Goal: Transaction & Acquisition: Obtain resource

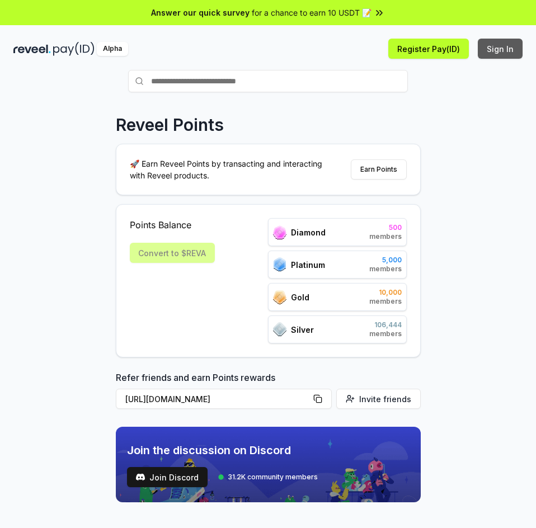
click at [504, 51] on button "Sign In" at bounding box center [500, 49] width 45 height 20
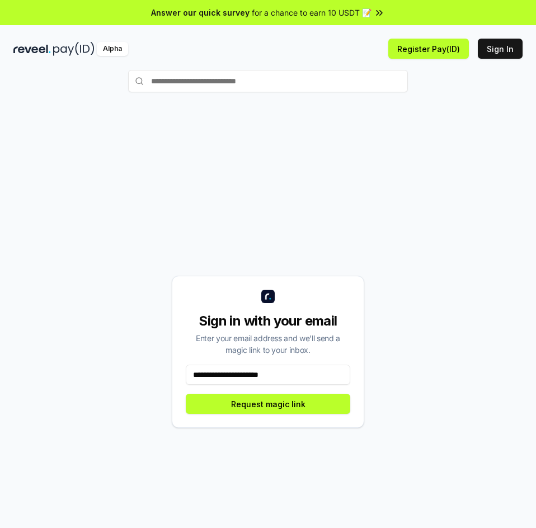
type input "**********"
click at [282, 414] on div "**********" at bounding box center [268, 352] width 192 height 152
click at [299, 405] on button "Request magic link" at bounding box center [268, 404] width 164 height 20
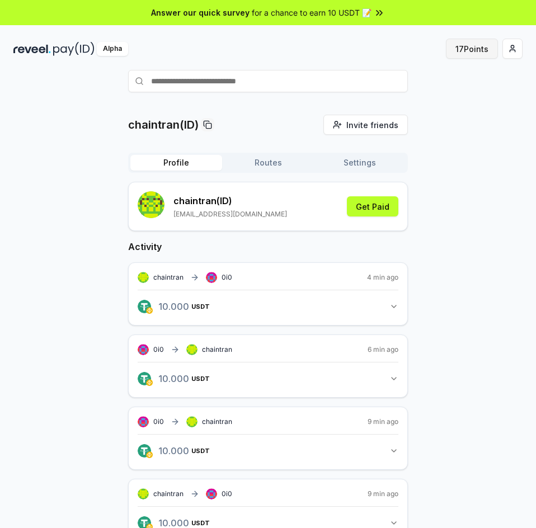
click at [469, 49] on button "17 Points" at bounding box center [472, 49] width 52 height 20
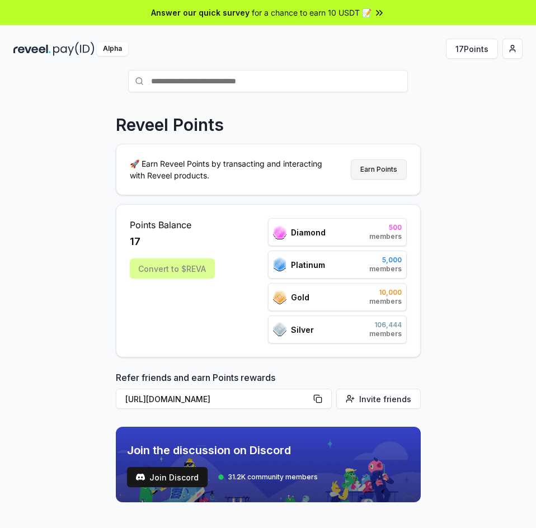
click at [384, 168] on button "Earn Points" at bounding box center [379, 169] width 56 height 20
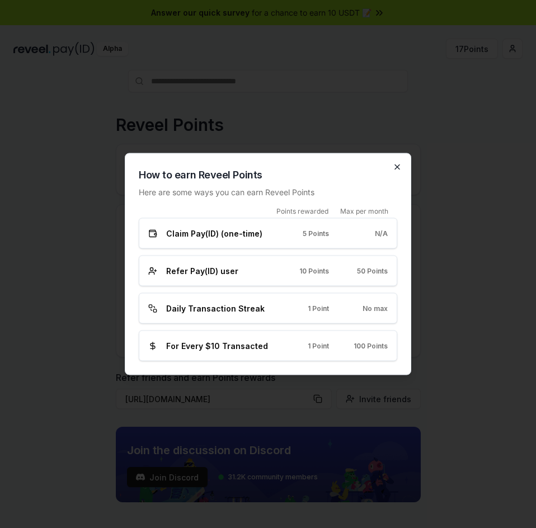
click at [396, 171] on icon "button" at bounding box center [397, 167] width 9 height 9
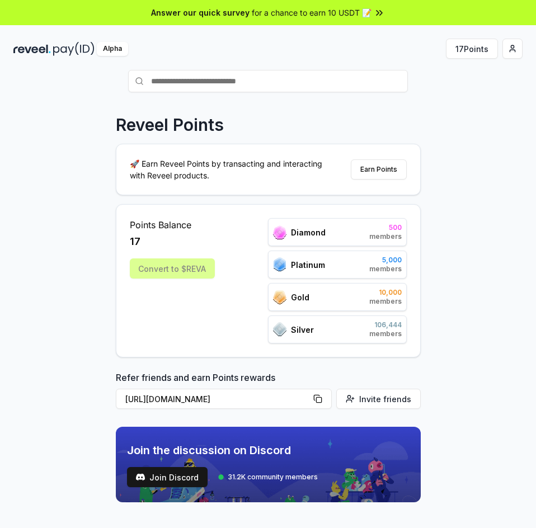
click at [190, 80] on input "text" at bounding box center [268, 81] width 280 height 22
type input "***"
click at [331, 87] on span "Pay" at bounding box center [324, 81] width 14 height 12
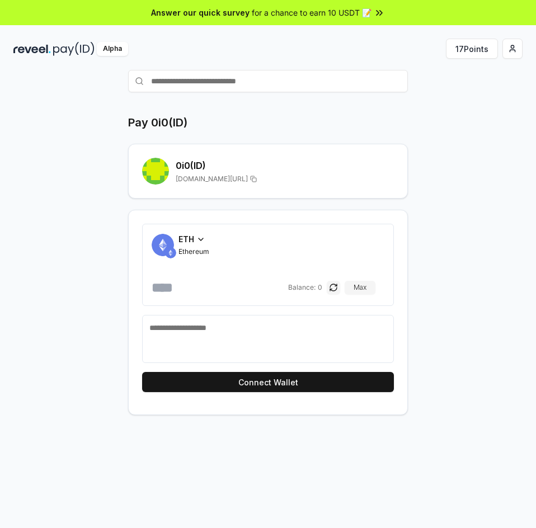
click at [196, 240] on div "ETH" at bounding box center [193, 239] width 31 height 12
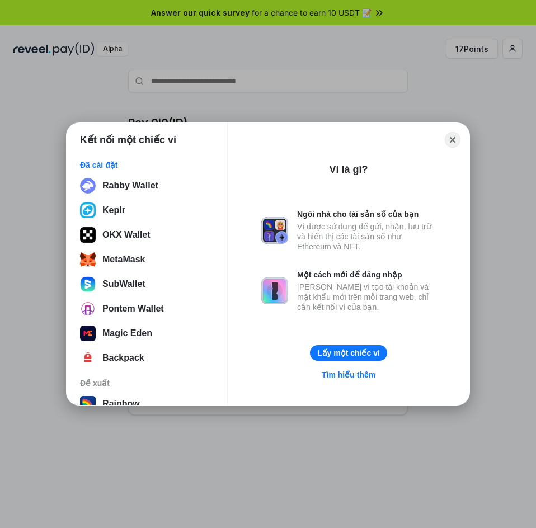
click at [270, 82] on div "Kết nối một chiếc ví Đã cài đặt Rabby Wallet Keplr OKX Wallet MetaMask SubWalle…" at bounding box center [267, 264] width 759 height 752
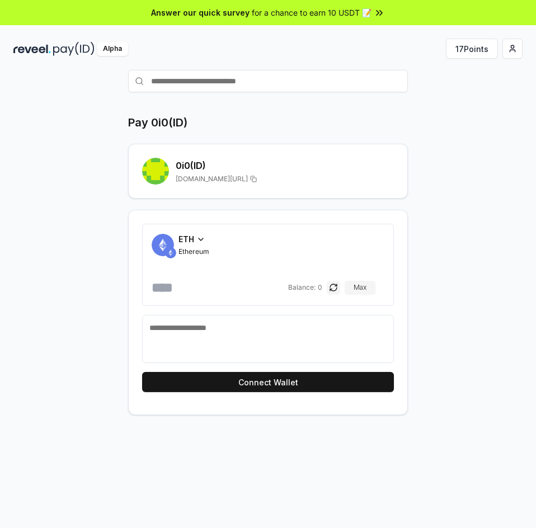
click at [178, 245] on div "ETH Ethereum" at bounding box center [193, 244] width 31 height 23
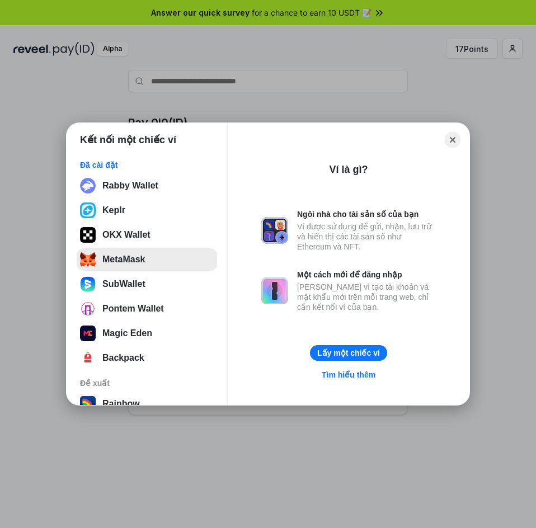
click at [122, 258] on button "MetaMask" at bounding box center [147, 259] width 140 height 22
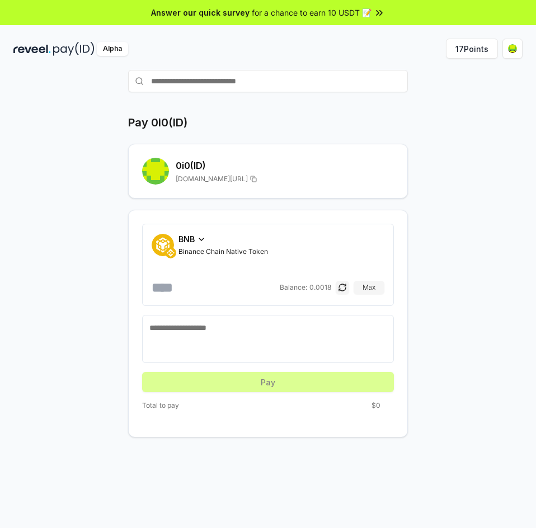
click at [192, 245] on div "BNB Binance Chain Native Token" at bounding box center [222, 244] width 89 height 23
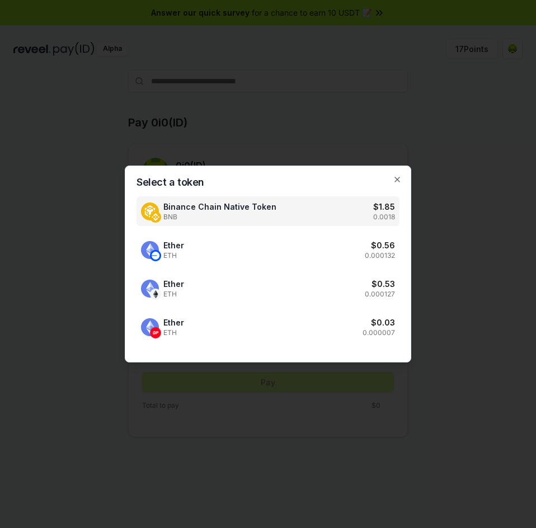
click at [281, 214] on div "Binance Chain Native Token BNB $ 1.85 0.0018" at bounding box center [267, 211] width 263 height 30
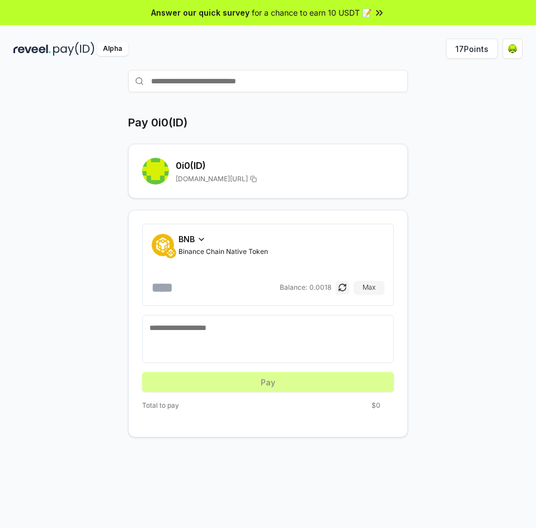
click at [171, 275] on div "BNB Binance Chain Native Token Balance: 0.0018 Max" at bounding box center [268, 264] width 233 height 63
click at [176, 285] on input "number" at bounding box center [215, 287] width 126 height 18
click at [360, 281] on button "Max" at bounding box center [368, 287] width 31 height 13
type input "******"
click at [464, 48] on button "17 Points" at bounding box center [472, 49] width 52 height 20
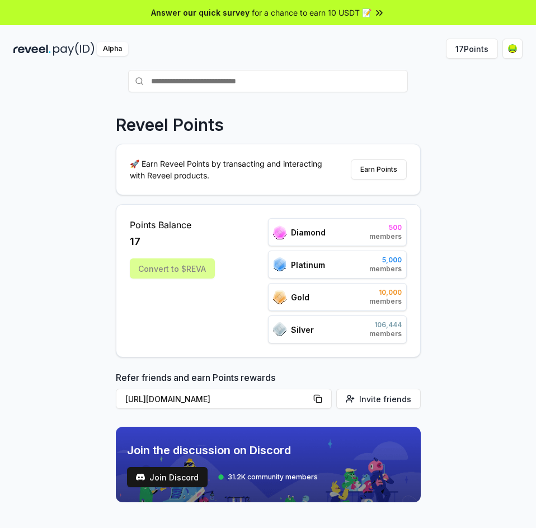
click at [268, 163] on p "🚀 Earn Reveel Points by transacting and interacting with Reveel products." at bounding box center [230, 169] width 201 height 23
click at [375, 169] on button "Earn Points" at bounding box center [379, 169] width 56 height 20
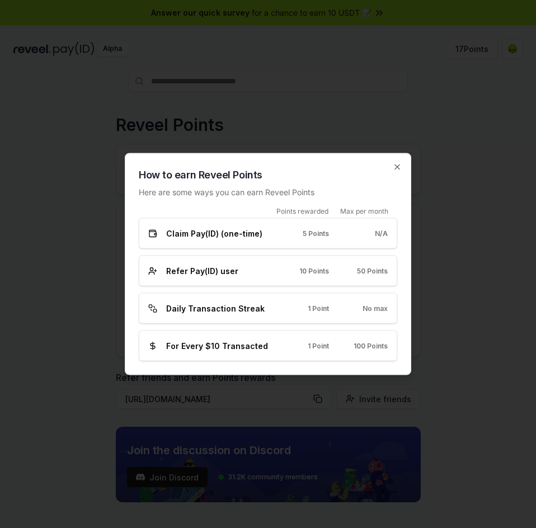
click at [404, 168] on div "How to earn Reveel Points Here are some ways you can earn Reveel Points Points …" at bounding box center [268, 264] width 286 height 222
click at [391, 163] on div "How to earn Reveel Points Here are some ways you can earn Reveel Points Points …" at bounding box center [268, 264] width 286 height 222
click at [397, 168] on icon "button" at bounding box center [397, 167] width 9 height 9
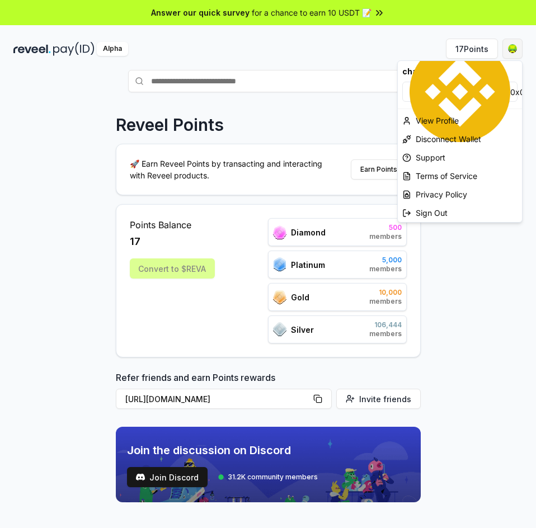
click at [513, 43] on html "Answer our quick survey for a chance to earn 10 USDT 📝 Alpha 17 Points Reveel P…" at bounding box center [268, 264] width 536 height 528
click at [447, 118] on div "View Profile" at bounding box center [460, 120] width 124 height 18
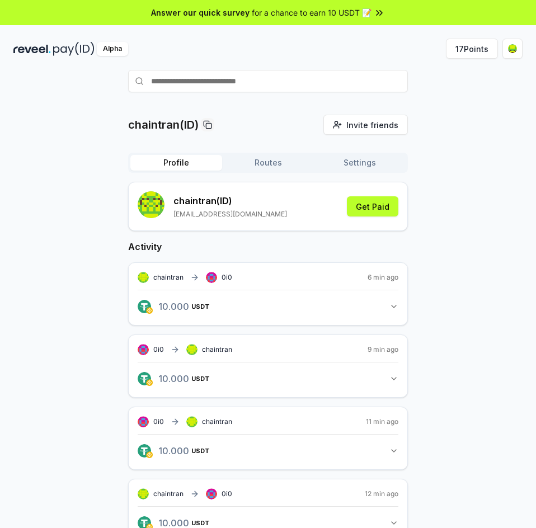
click at [393, 305] on icon "button" at bounding box center [393, 306] width 9 height 9
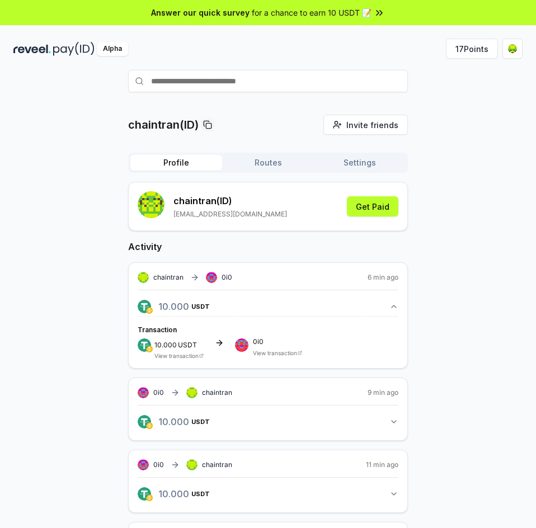
click at [384, 301] on button "10.000 USDT 10 USDT" at bounding box center [268, 306] width 261 height 19
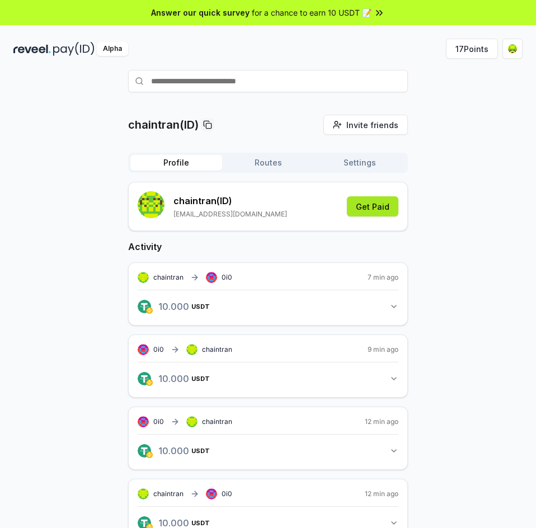
click at [377, 215] on button "Get Paid" at bounding box center [372, 206] width 51 height 20
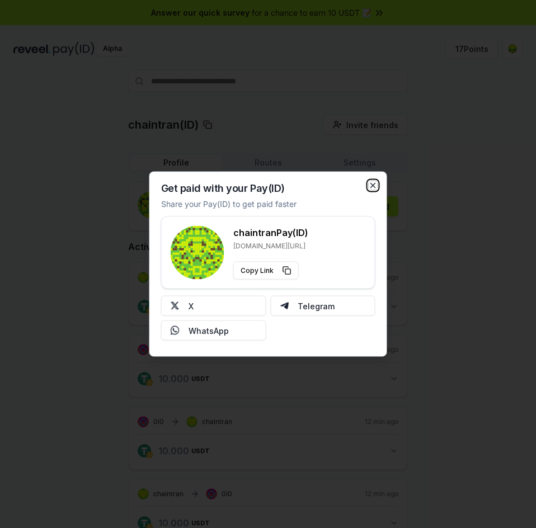
click at [374, 186] on icon "button" at bounding box center [373, 185] width 9 height 9
